Goal: Task Accomplishment & Management: Use online tool/utility

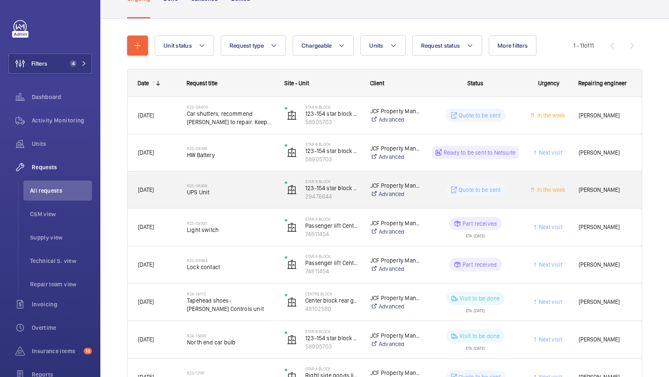
scroll to position [38, 0]
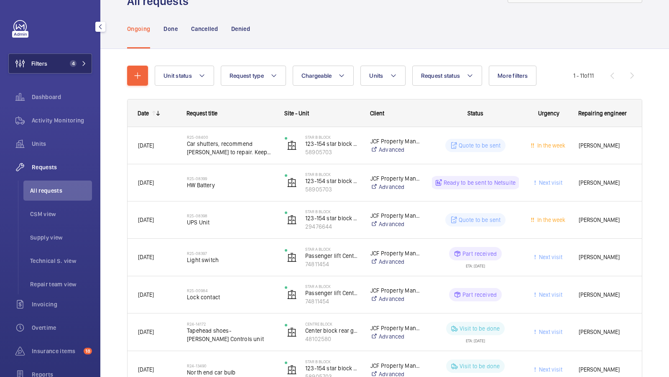
click at [77, 57] on button "Filters 4" at bounding box center [50, 64] width 84 height 20
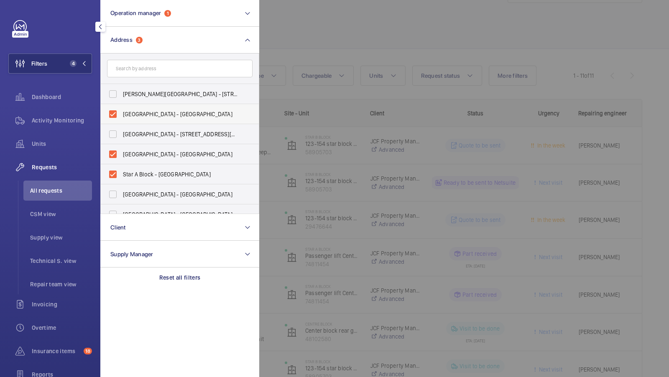
click at [128, 120] on label "Star B Block - North End House, LONDON W14 0RX" at bounding box center [173, 114] width 145 height 20
click at [121, 120] on input "Star B Block - North End House, LONDON W14 0RX" at bounding box center [113, 114] width 17 height 17
checkbox input "false"
click at [123, 149] on label "Centre Block - North End House, LONDON W14 0RX" at bounding box center [173, 154] width 145 height 20
click at [121, 149] on input "Centre Block - North End House, LONDON W14 0RX" at bounding box center [113, 154] width 17 height 17
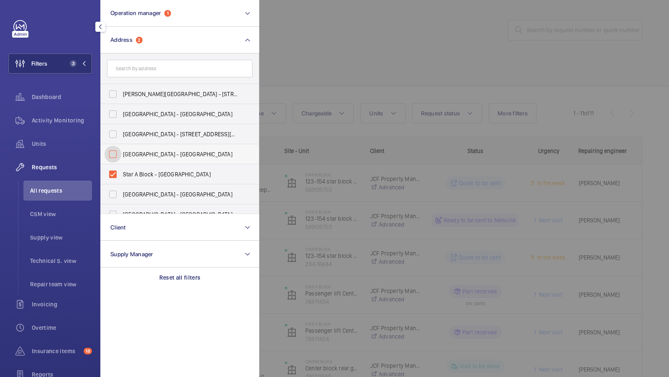
checkbox input "false"
click at [134, 174] on span "Star A Block - North End House, LONDON W14 0RX" at bounding box center [180, 174] width 115 height 8
click at [121, 174] on input "Star A Block - North End House, LONDON W14 0RX" at bounding box center [113, 174] width 17 height 17
checkbox input "false"
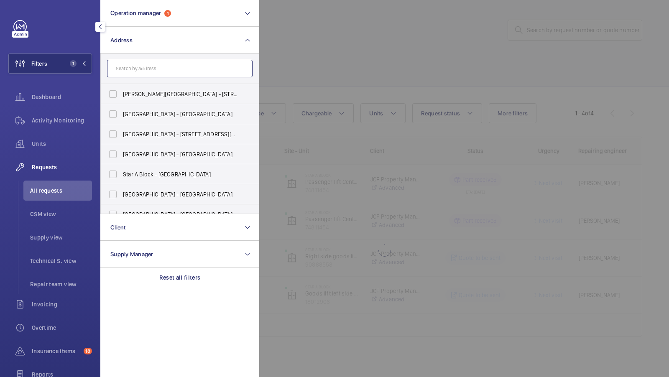
click at [139, 62] on input "text" at bounding box center [179, 69] width 145 height 18
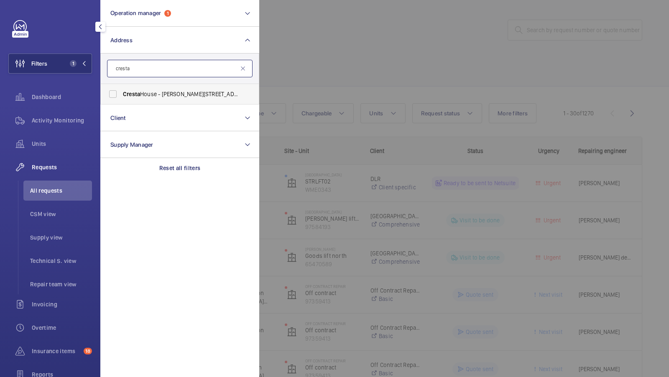
type input "cresta"
click at [145, 97] on span "Cresta House - Alma Street, LUTON LU1 2EQ" at bounding box center [180, 94] width 115 height 8
click at [121, 97] on input "Cresta House - Alma Street, LUTON LU1 2EQ" at bounding box center [113, 94] width 17 height 17
checkbox input "true"
click at [76, 68] on button "Filters 2" at bounding box center [50, 64] width 84 height 20
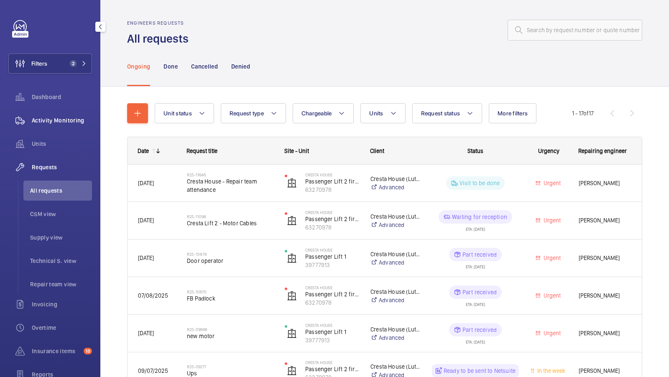
click at [63, 122] on span "Activity Monitoring" at bounding box center [62, 120] width 60 height 8
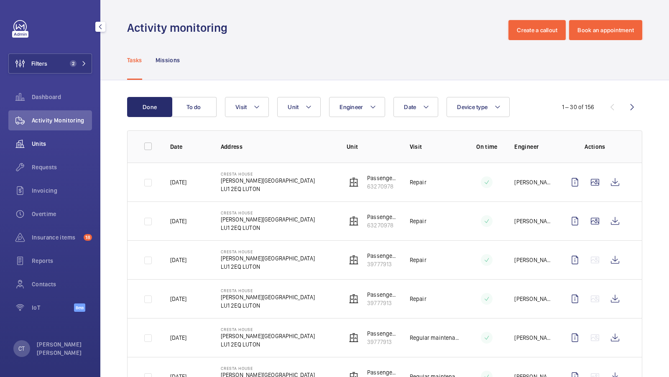
click at [39, 142] on span "Units" at bounding box center [62, 144] width 60 height 8
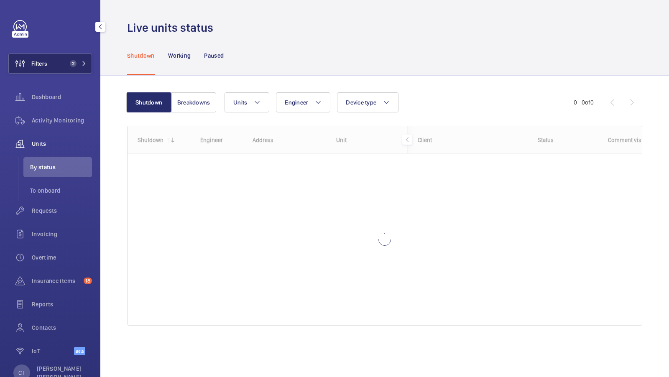
click at [71, 69] on button "Filters 2" at bounding box center [50, 64] width 84 height 20
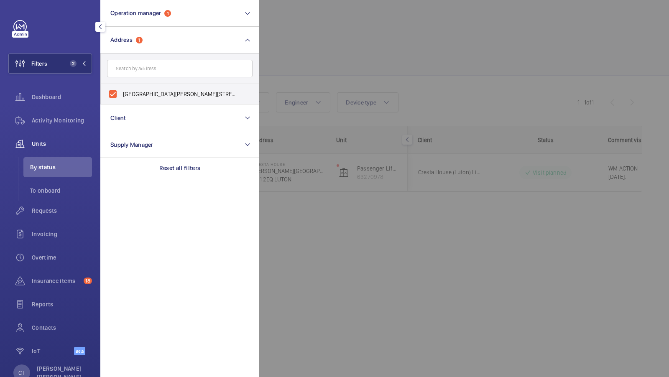
click at [349, 47] on div at bounding box center [593, 188] width 669 height 377
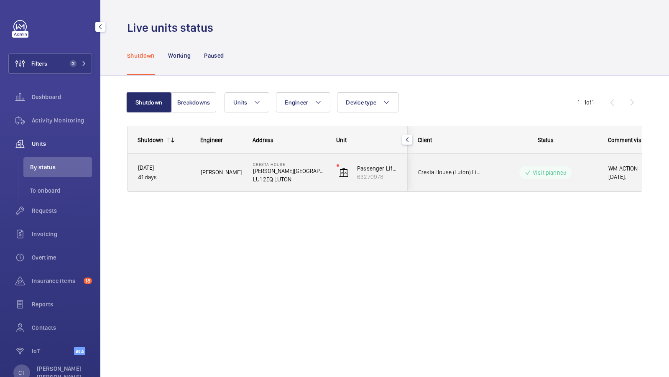
click at [594, 173] on wm-front-pills-cell "Visit planned" at bounding box center [545, 172] width 104 height 13
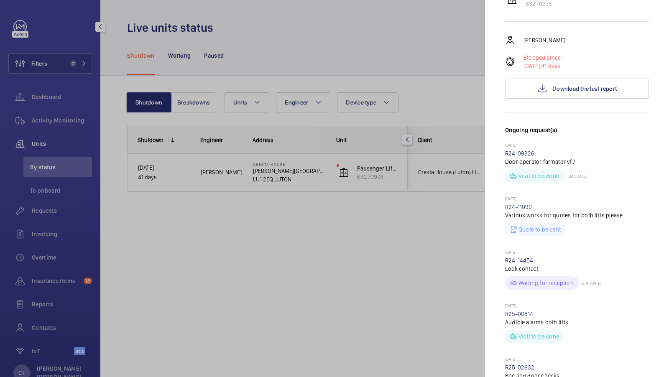
scroll to position [139, 0]
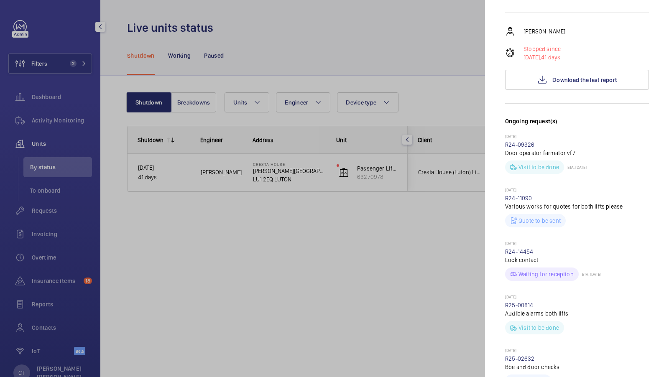
click at [378, 228] on div at bounding box center [334, 188] width 669 height 377
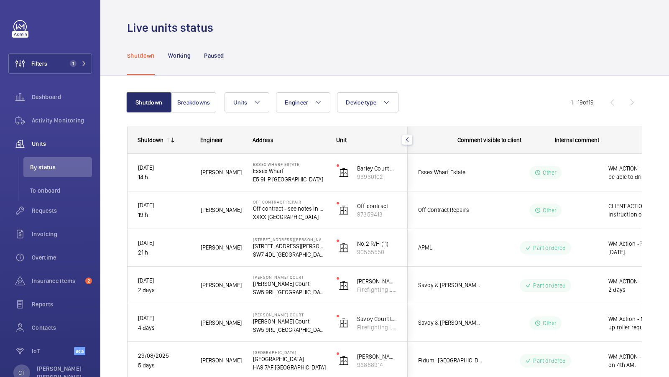
scroll to position [0, 151]
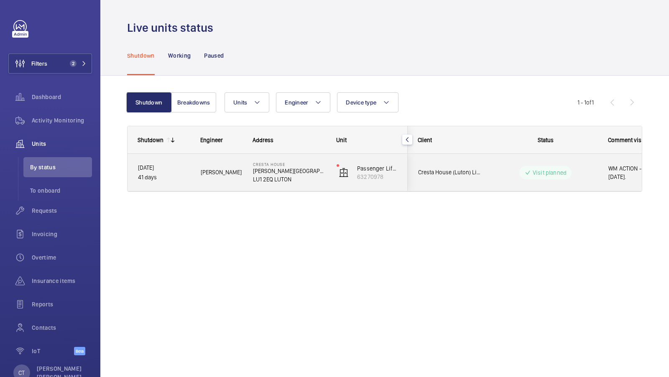
scroll to position [0, 151]
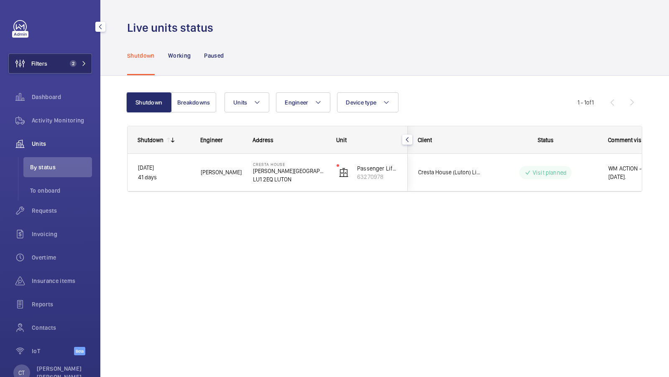
click at [69, 65] on span "2" at bounding box center [71, 63] width 10 height 7
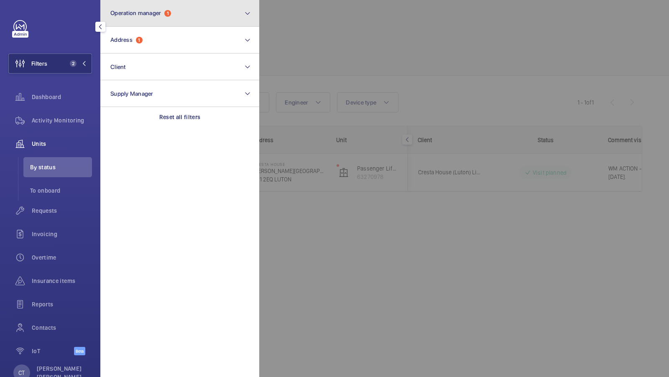
click at [178, 13] on button "Operation manager 1" at bounding box center [179, 13] width 159 height 27
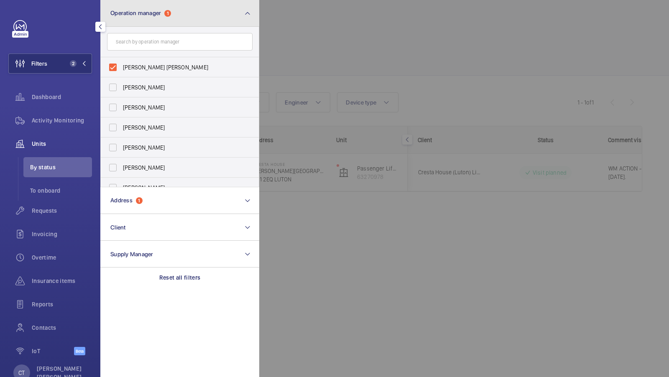
click at [198, 22] on button "Operation manager 1" at bounding box center [179, 13] width 159 height 27
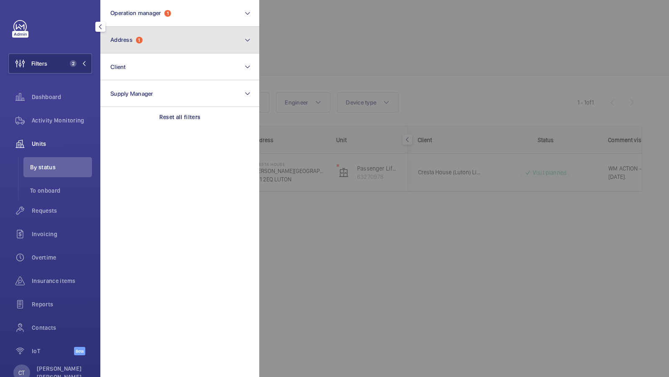
click at [188, 51] on button "Address 1" at bounding box center [179, 40] width 159 height 27
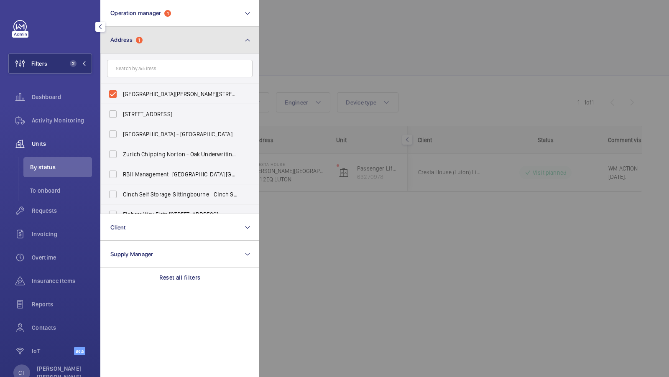
click at [248, 40] on mat-icon at bounding box center [247, 40] width 7 height 10
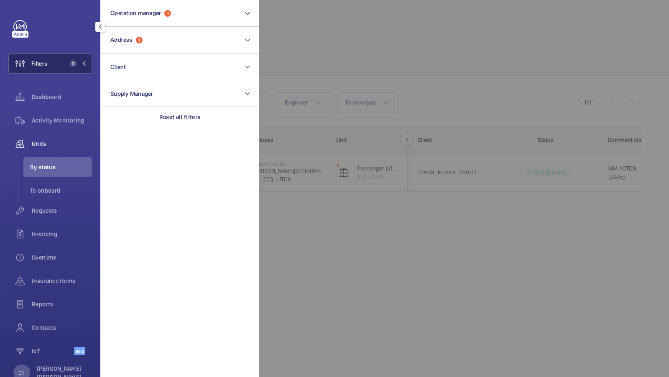
click at [70, 59] on button "Filters 2" at bounding box center [50, 64] width 84 height 20
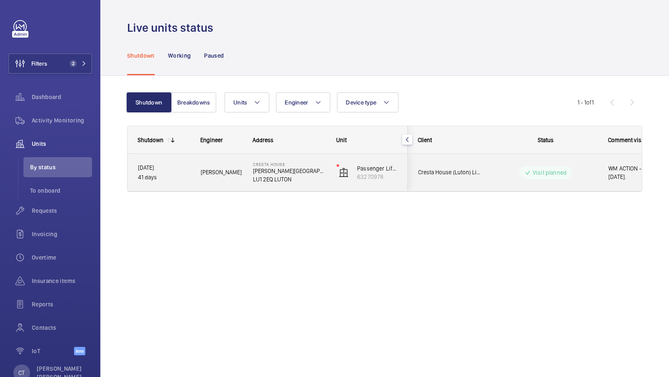
scroll to position [0, 151]
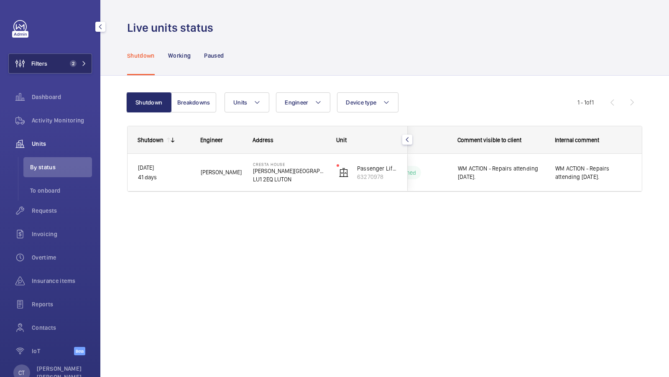
click at [78, 60] on button "Filters 2" at bounding box center [50, 64] width 84 height 20
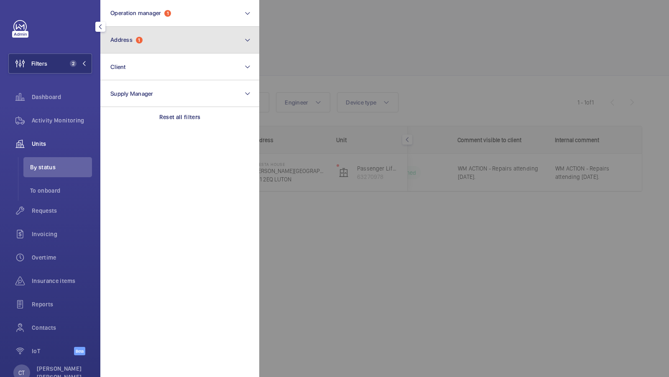
click at [192, 35] on button "Address 1" at bounding box center [179, 40] width 159 height 27
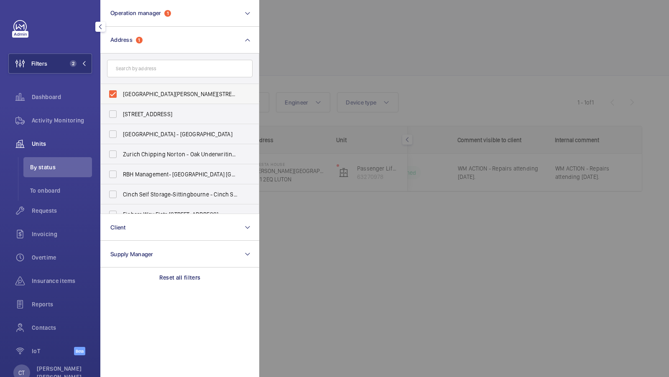
click at [151, 95] on span "Cresta House - Alma Street, LUTON LU1 2EQ" at bounding box center [180, 94] width 115 height 8
click at [121, 95] on input "Cresta House - Alma Street, LUTON LU1 2EQ" at bounding box center [113, 94] width 17 height 17
checkbox input "false"
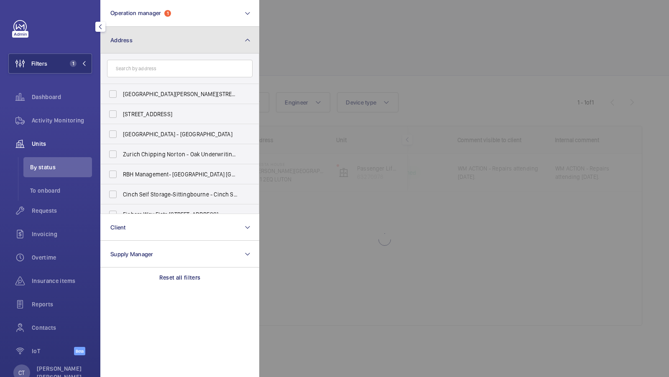
click at [192, 36] on button "Address" at bounding box center [179, 40] width 159 height 27
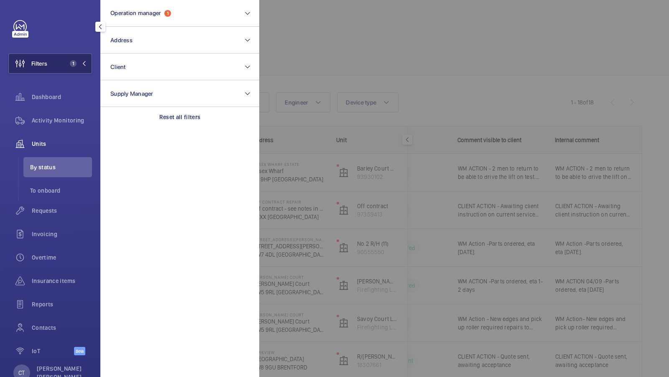
click at [77, 67] on button "Filters 1" at bounding box center [50, 64] width 84 height 20
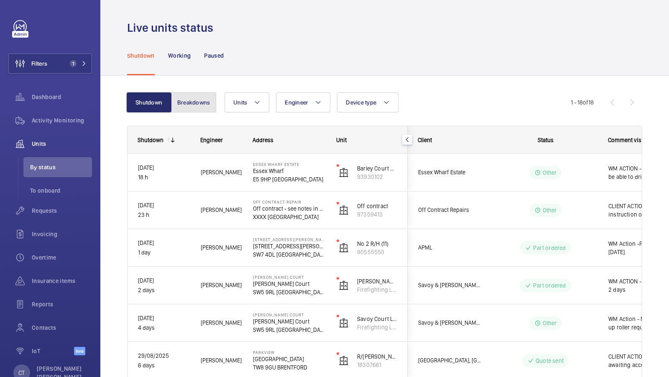
click at [202, 100] on button "Breakdowns" at bounding box center [193, 102] width 45 height 20
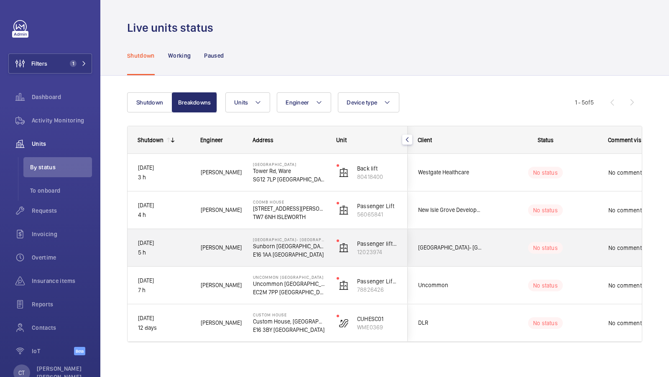
scroll to position [0, 151]
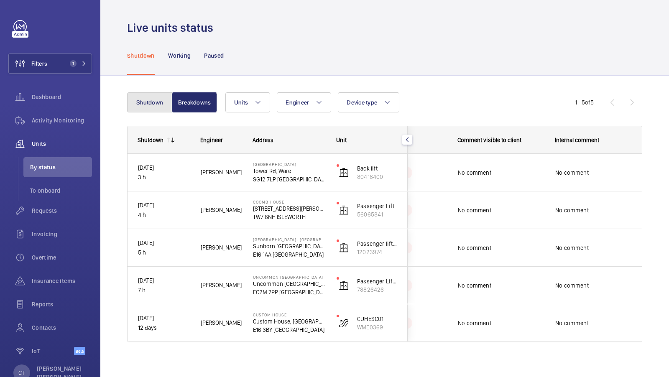
click at [144, 105] on button "Shutdown" at bounding box center [149, 102] width 45 height 20
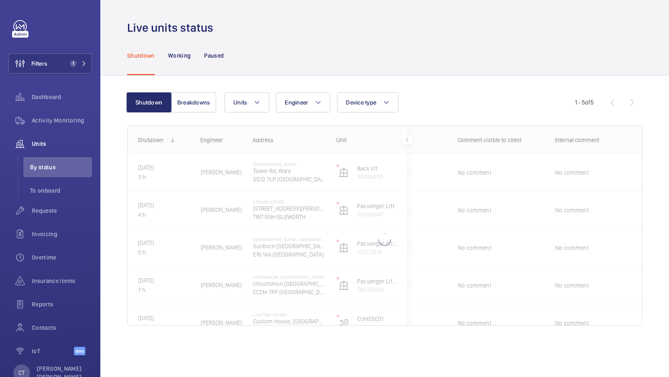
click at [594, 99] on wm-front-pagination "1 - 5 of 5" at bounding box center [608, 102] width 67 height 20
